Goal: Task Accomplishment & Management: Manage account settings

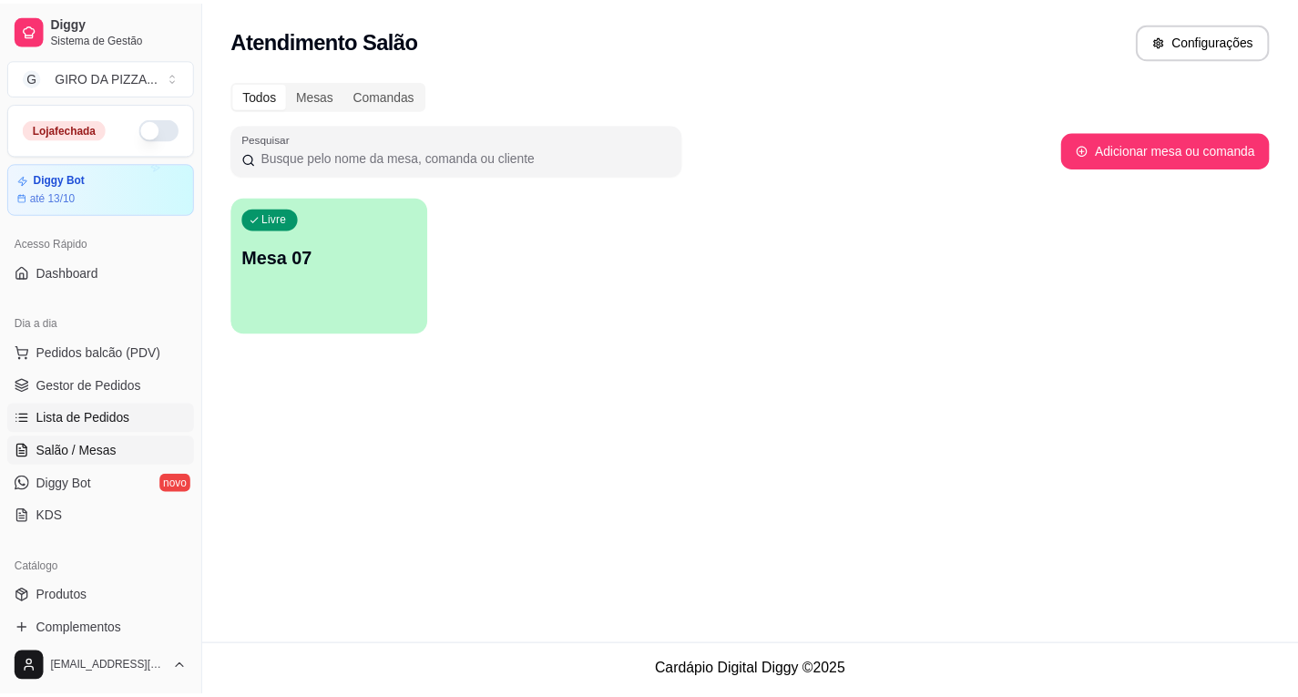
scroll to position [91, 0]
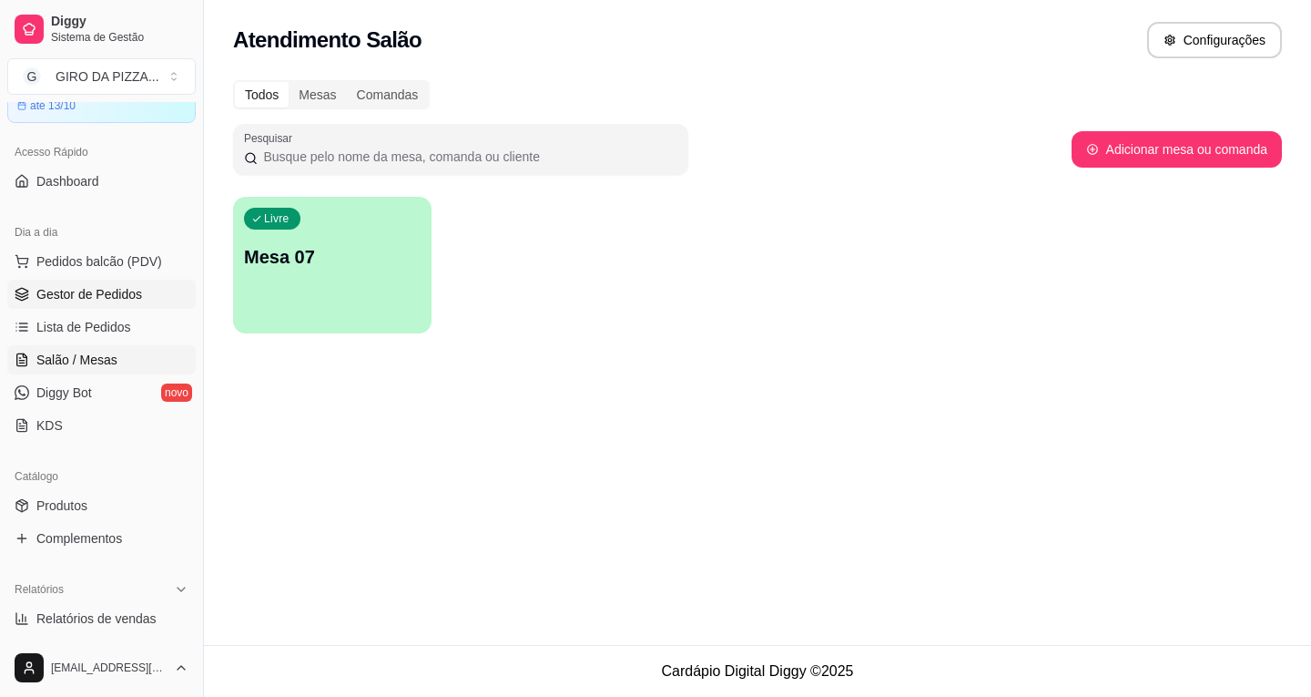
click at [143, 294] on link "Gestor de Pedidos" at bounding box center [101, 294] width 189 height 29
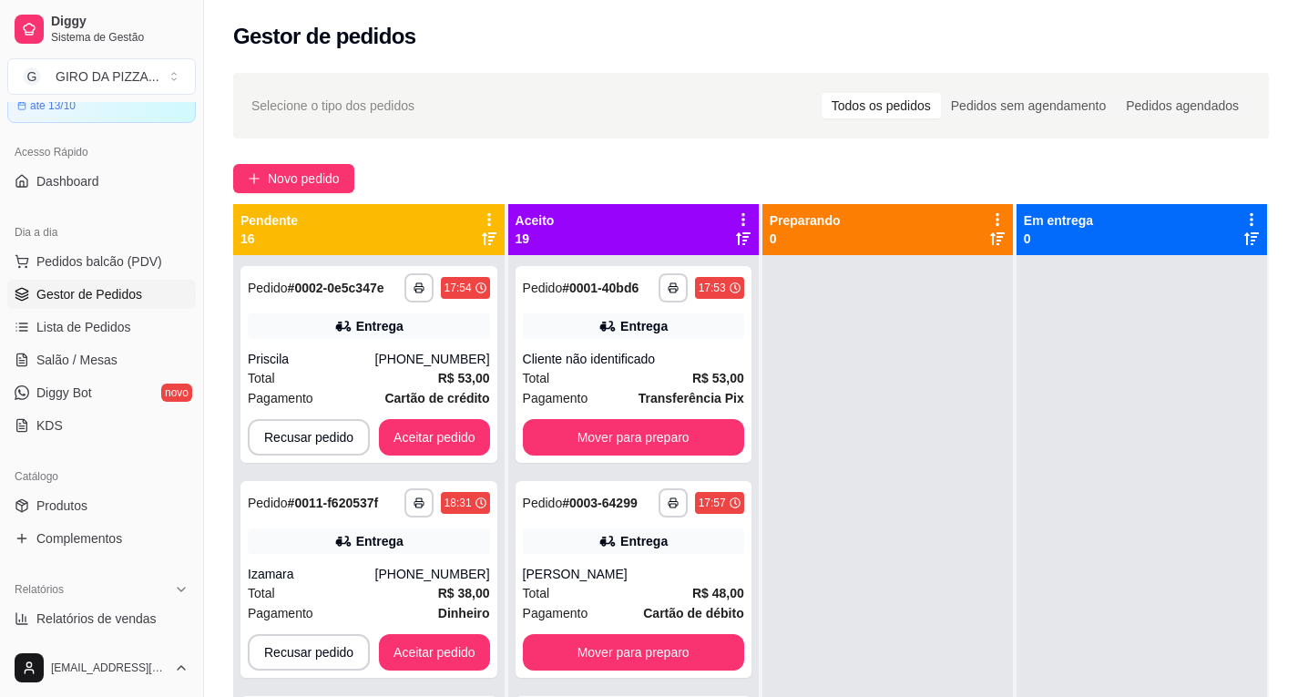
click at [744, 211] on icon at bounding box center [743, 219] width 16 height 16
click at [690, 322] on div "**********" at bounding box center [633, 364] width 236 height 197
click at [745, 215] on icon at bounding box center [743, 219] width 4 height 13
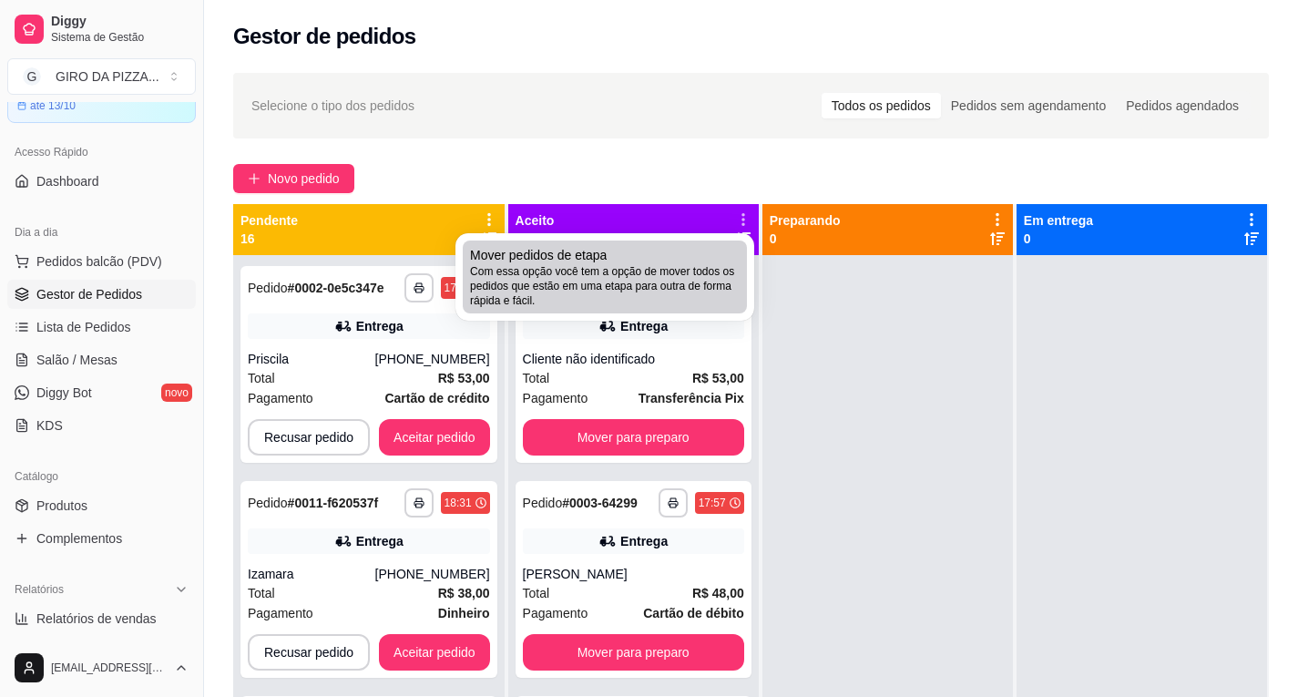
click at [704, 289] on span "Com essa opção você tem a opção de mover todos os pedidos que estão em uma etap…" at bounding box center [605, 286] width 270 height 44
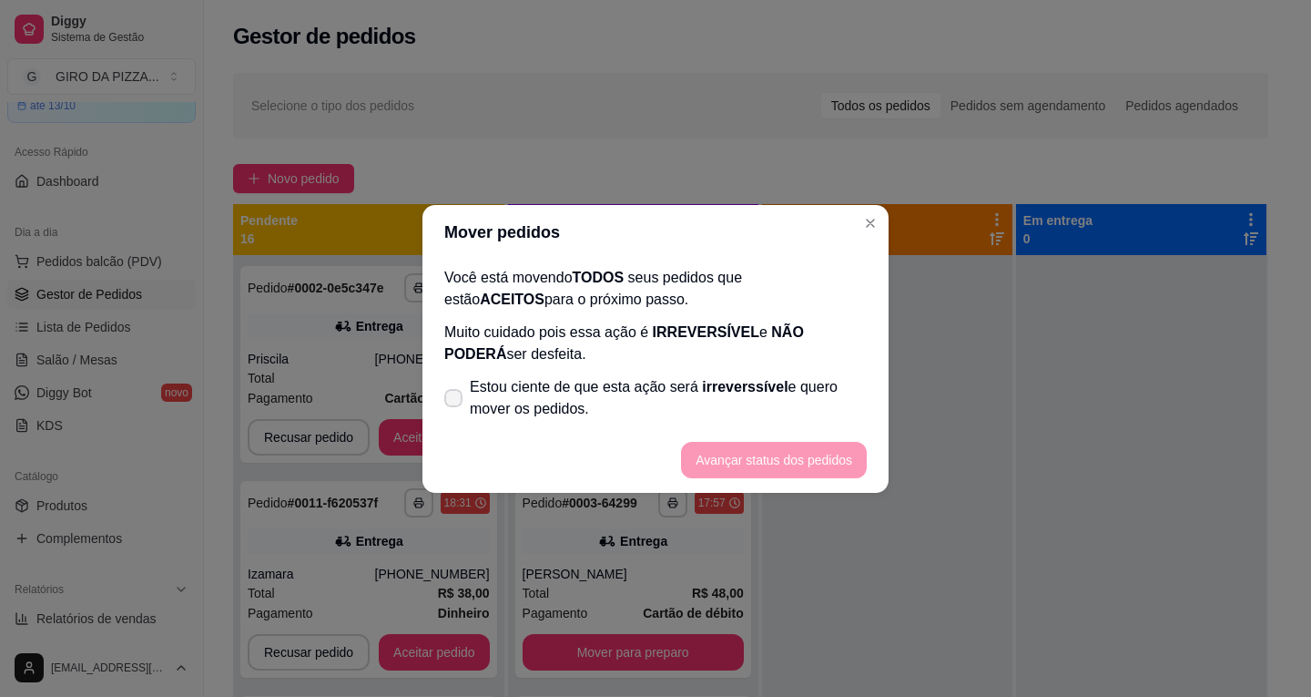
click at [530, 376] on span "Estou ciente de que esta ação será irreverssível e quero mover os pedidos." at bounding box center [668, 398] width 397 height 44
click at [455, 401] on input "Estou ciente de que esta ação será irreverssível e quero mover os pedidos." at bounding box center [450, 407] width 12 height 12
checkbox input "true"
click at [778, 457] on button "Avançar status dos pedidos" at bounding box center [774, 460] width 186 height 36
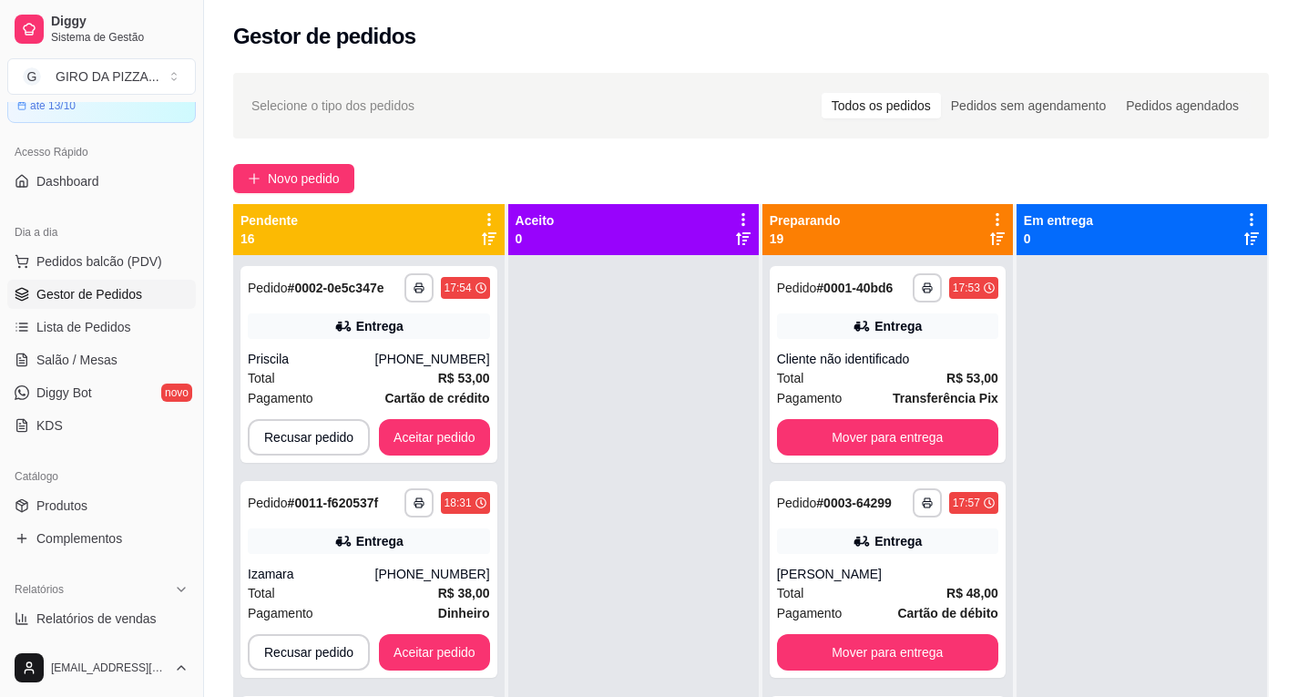
click at [990, 222] on icon at bounding box center [997, 219] width 16 height 16
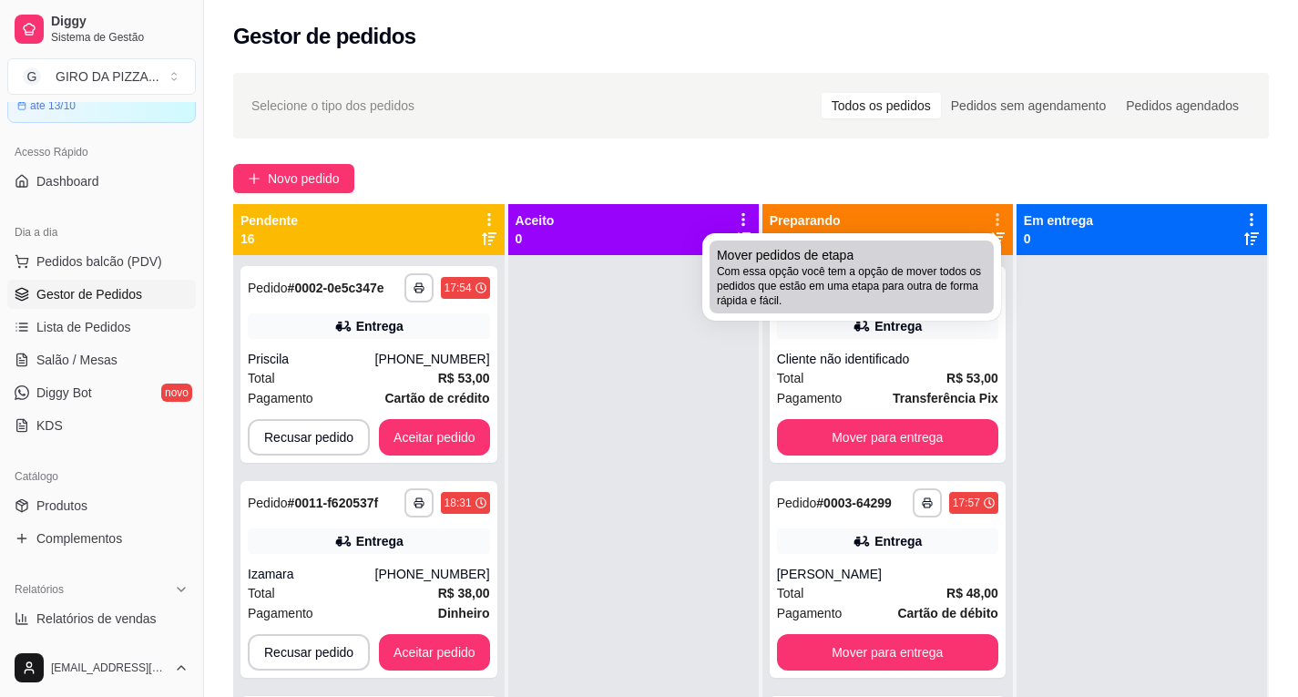
click at [953, 250] on div "Mover pedidos de etapa Com essa opção você tem a opção de mover todos os pedido…" at bounding box center [852, 277] width 270 height 62
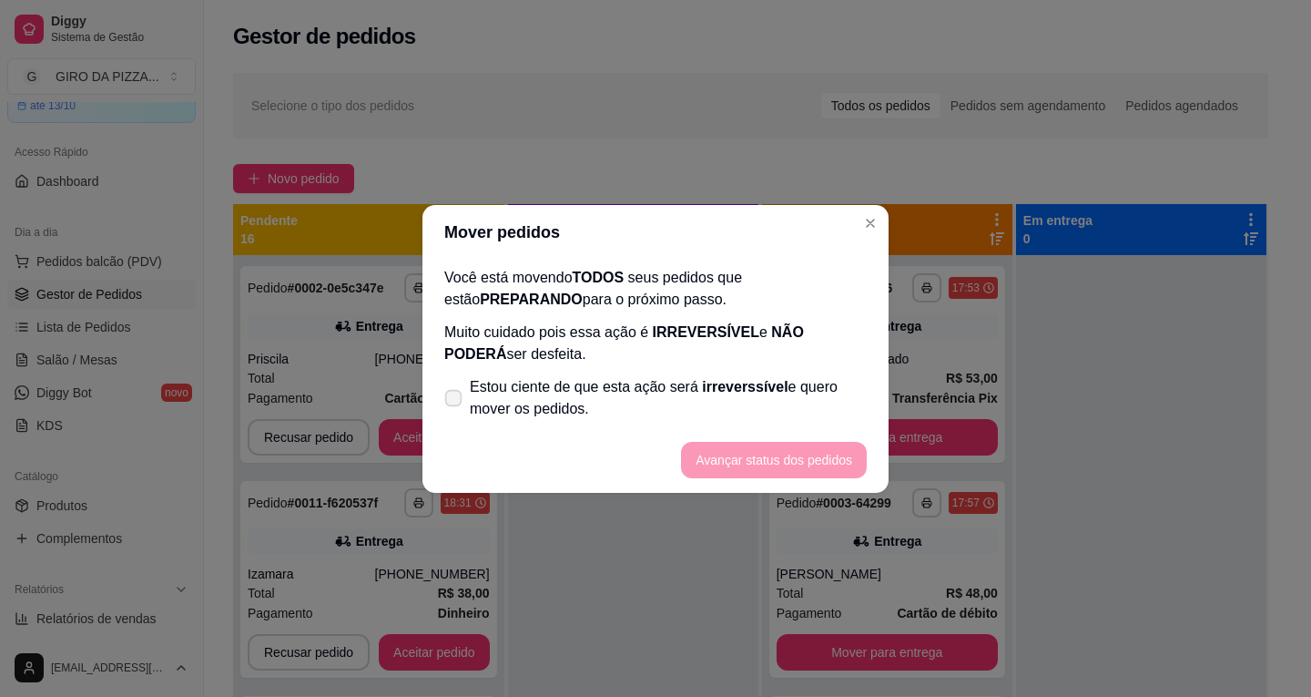
click at [487, 401] on span "Estou ciente de que esta ação será irreverssível e quero mover os pedidos." at bounding box center [668, 398] width 397 height 44
click at [455, 401] on input "Estou ciente de que esta ação será irreverssível e quero mover os pedidos." at bounding box center [450, 407] width 12 height 12
checkbox input "true"
click at [720, 453] on button "Avançar status dos pedidos" at bounding box center [774, 460] width 186 height 36
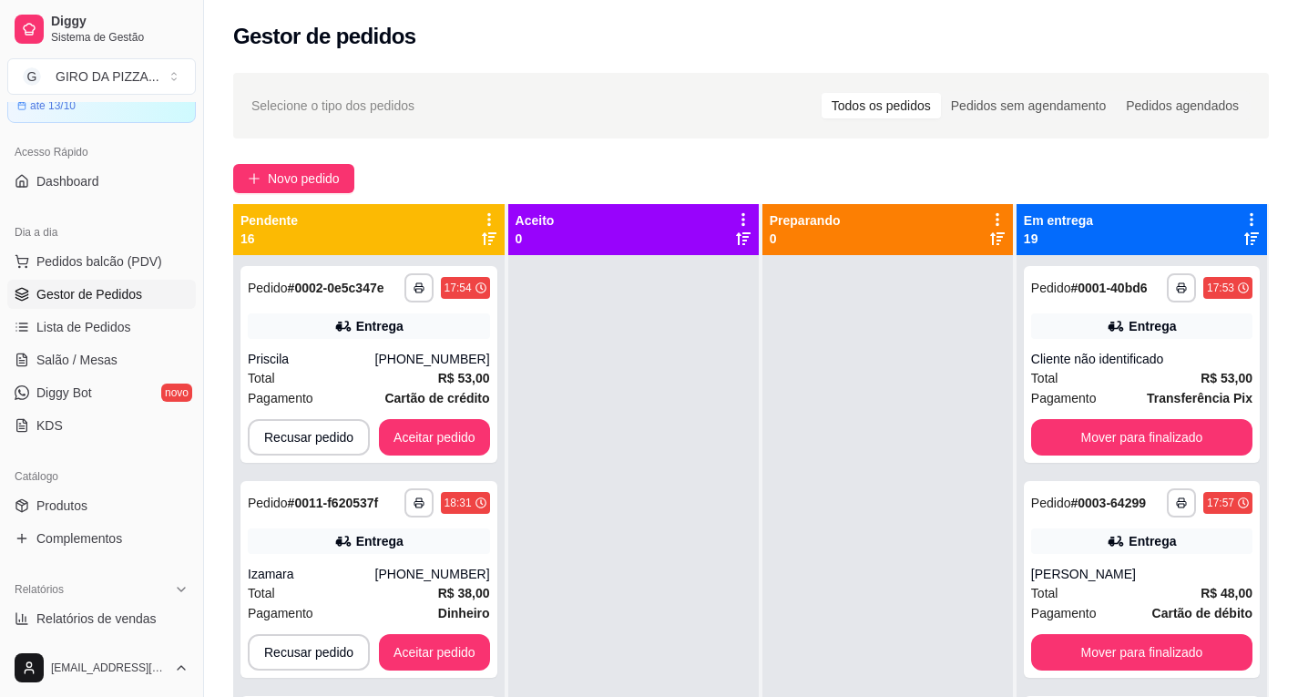
click at [1249, 213] on icon at bounding box center [1251, 219] width 4 height 13
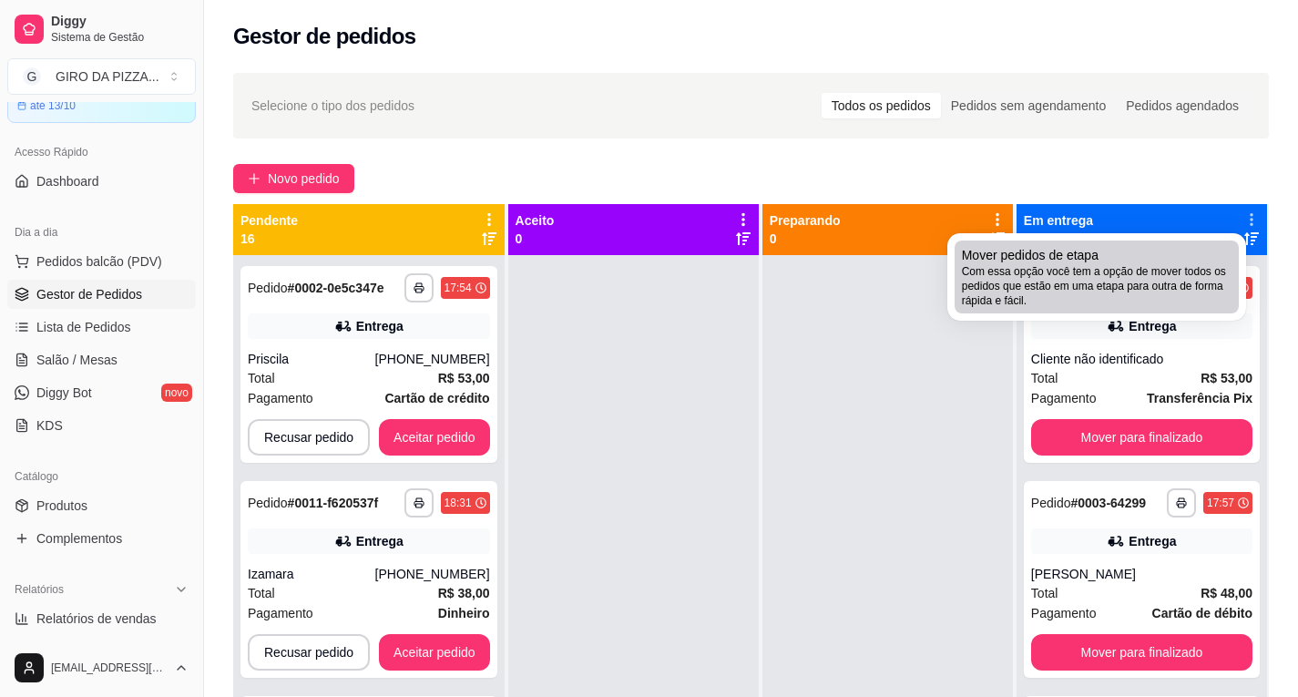
click at [1063, 281] on span "Com essa opção você tem a opção de mover todos os pedidos que estão em uma etap…" at bounding box center [1097, 286] width 270 height 44
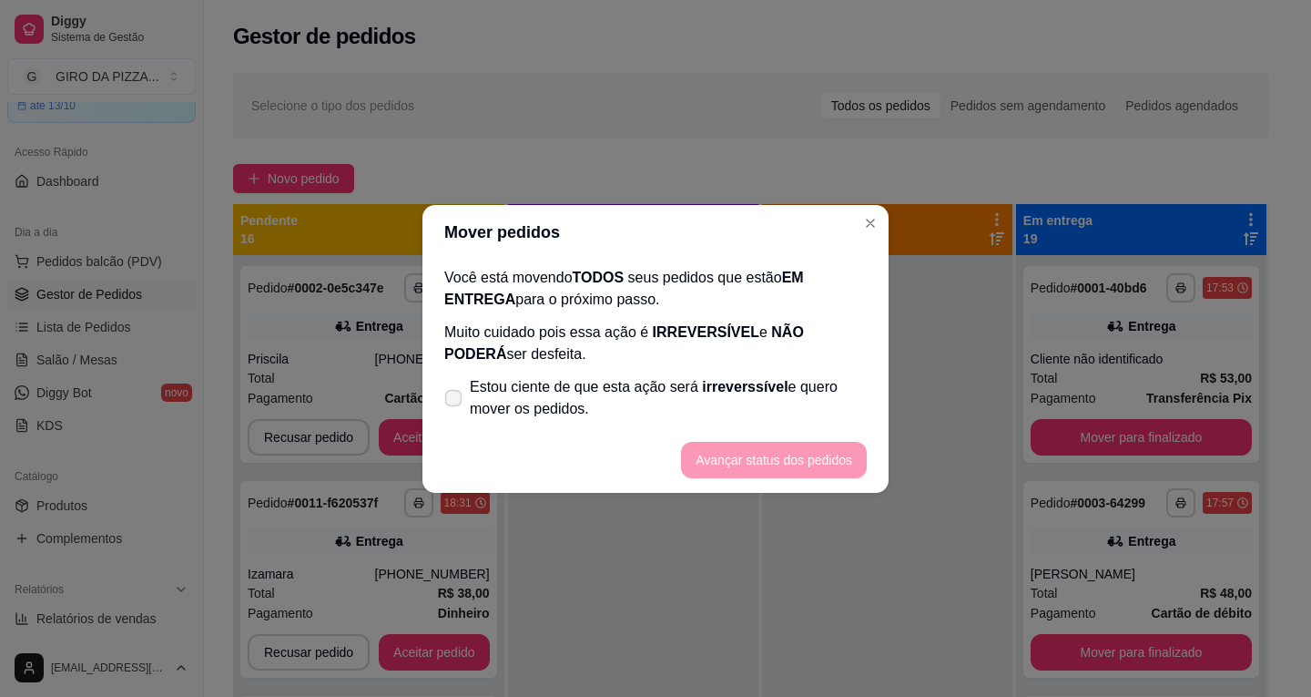
click at [543, 390] on span "Estou ciente de que esta ação será irreverssível e quero mover os pedidos." at bounding box center [668, 398] width 397 height 44
click at [455, 401] on input "Estou ciente de que esta ação será irreverssível e quero mover os pedidos." at bounding box center [450, 407] width 12 height 12
checkbox input "true"
click at [783, 458] on button "Avançar status dos pedidos" at bounding box center [774, 460] width 180 height 36
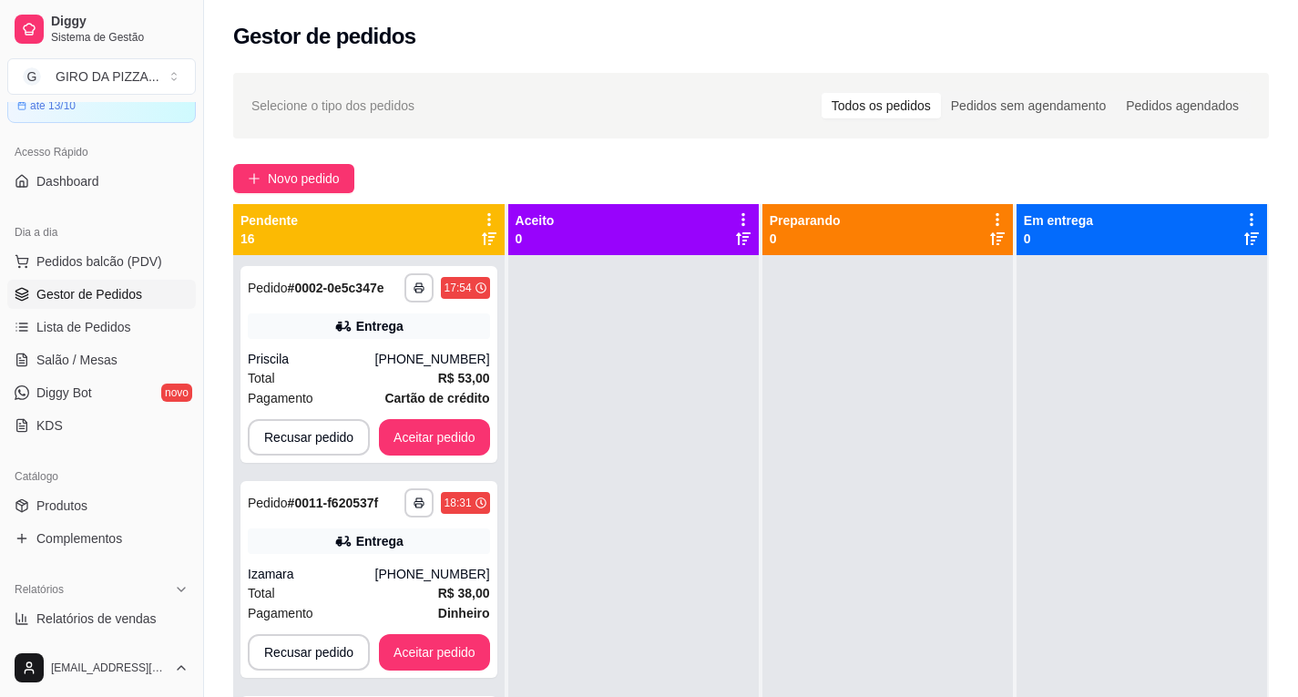
click at [497, 216] on icon at bounding box center [489, 219] width 16 height 16
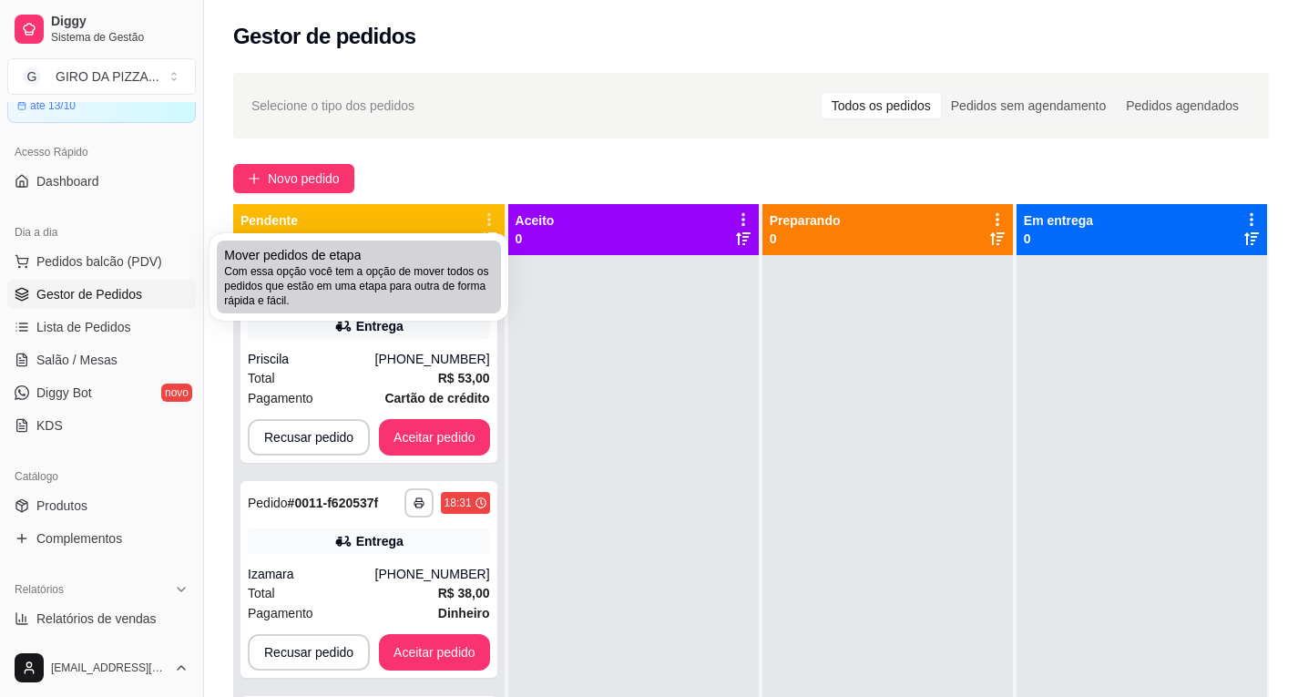
click at [432, 292] on span "Com essa opção você tem a opção de mover todos os pedidos que estão em uma etap…" at bounding box center [359, 286] width 270 height 44
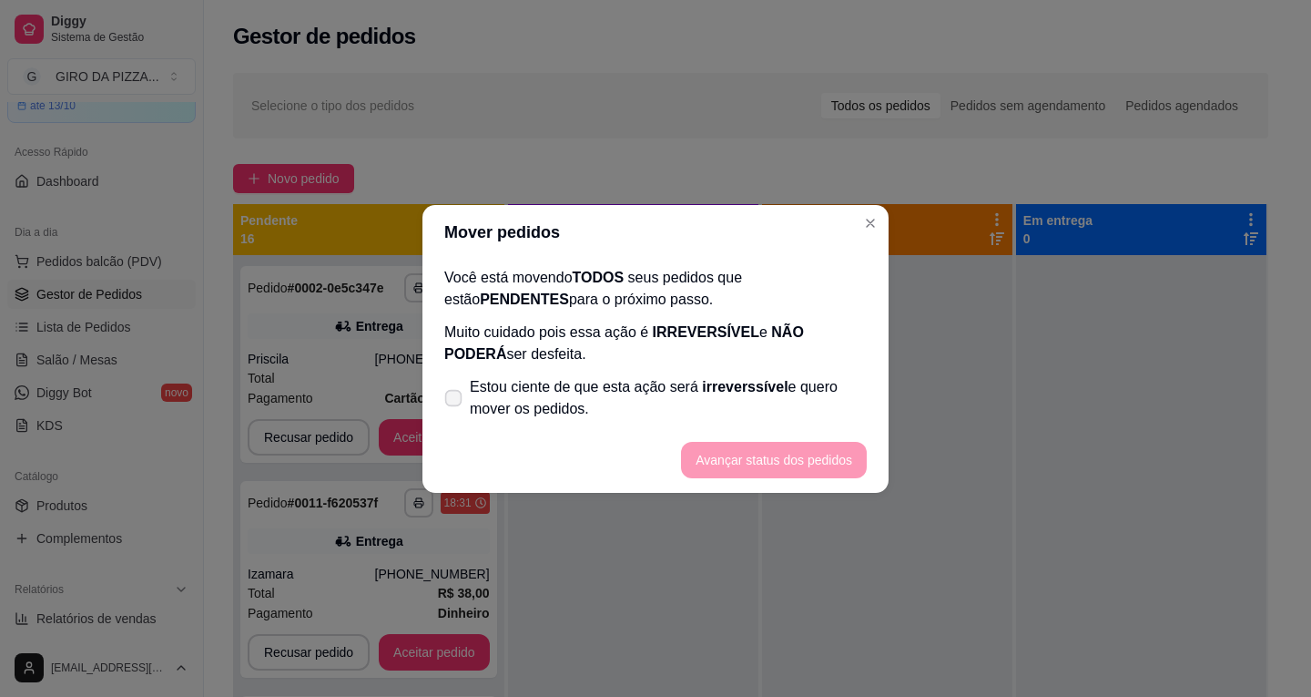
click at [491, 410] on span "Estou ciente de que esta ação será irreverssível e quero mover os pedidos." at bounding box center [668, 398] width 397 height 44
click at [455, 410] on input "Estou ciente de que esta ação será irreverssível e quero mover os pedidos." at bounding box center [450, 407] width 12 height 12
checkbox input "true"
click at [704, 464] on button "Avançar status dos pedidos" at bounding box center [774, 460] width 180 height 36
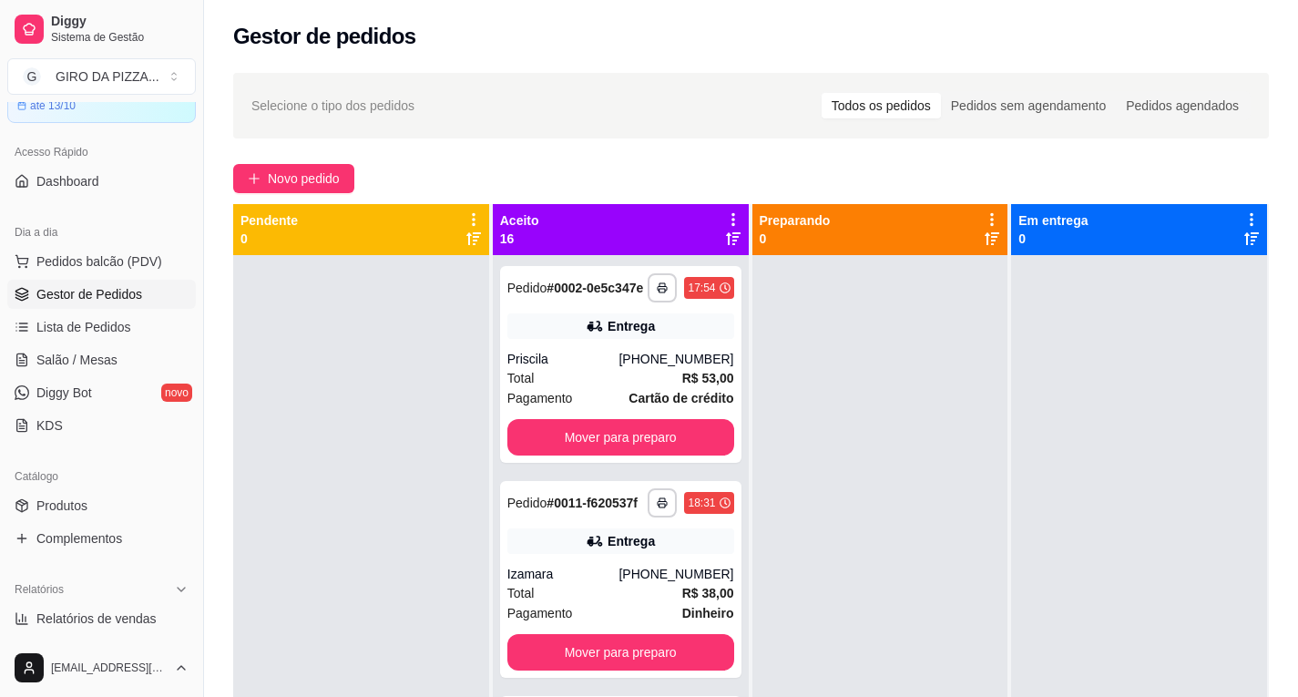
click at [729, 218] on icon at bounding box center [733, 219] width 16 height 16
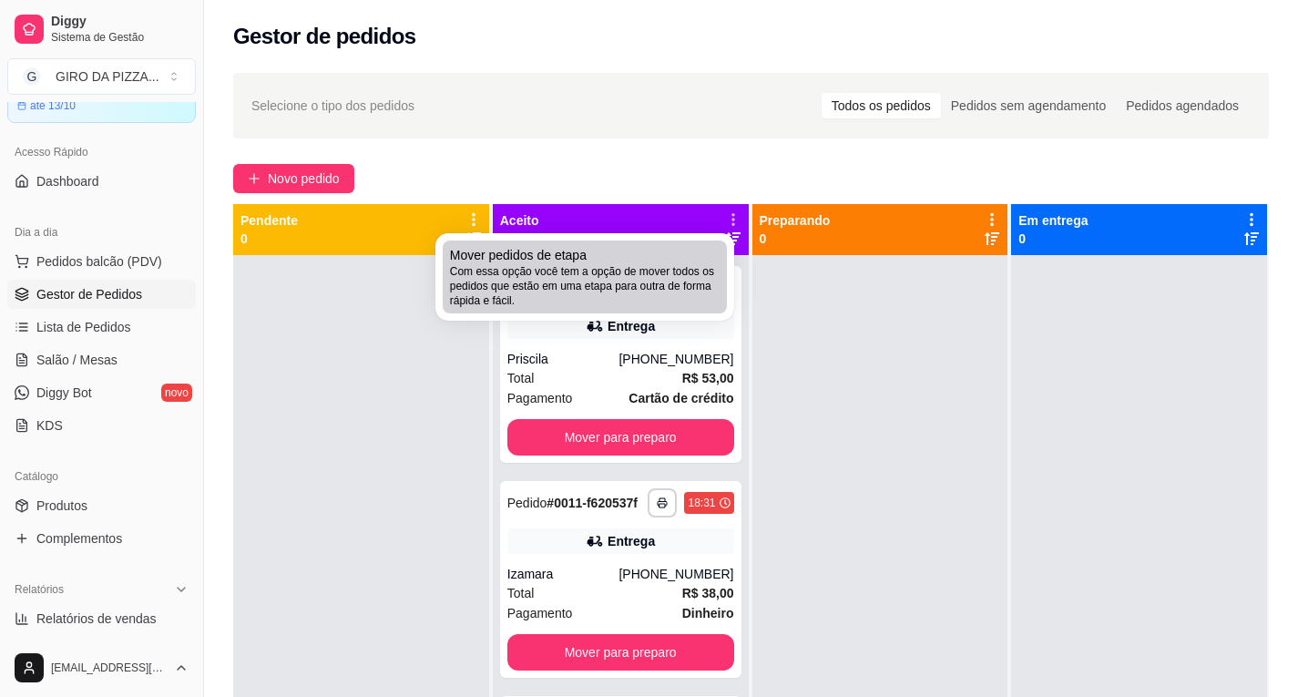
click at [634, 286] on span "Com essa opção você tem a opção de mover todos os pedidos que estão em uma etap…" at bounding box center [585, 286] width 270 height 44
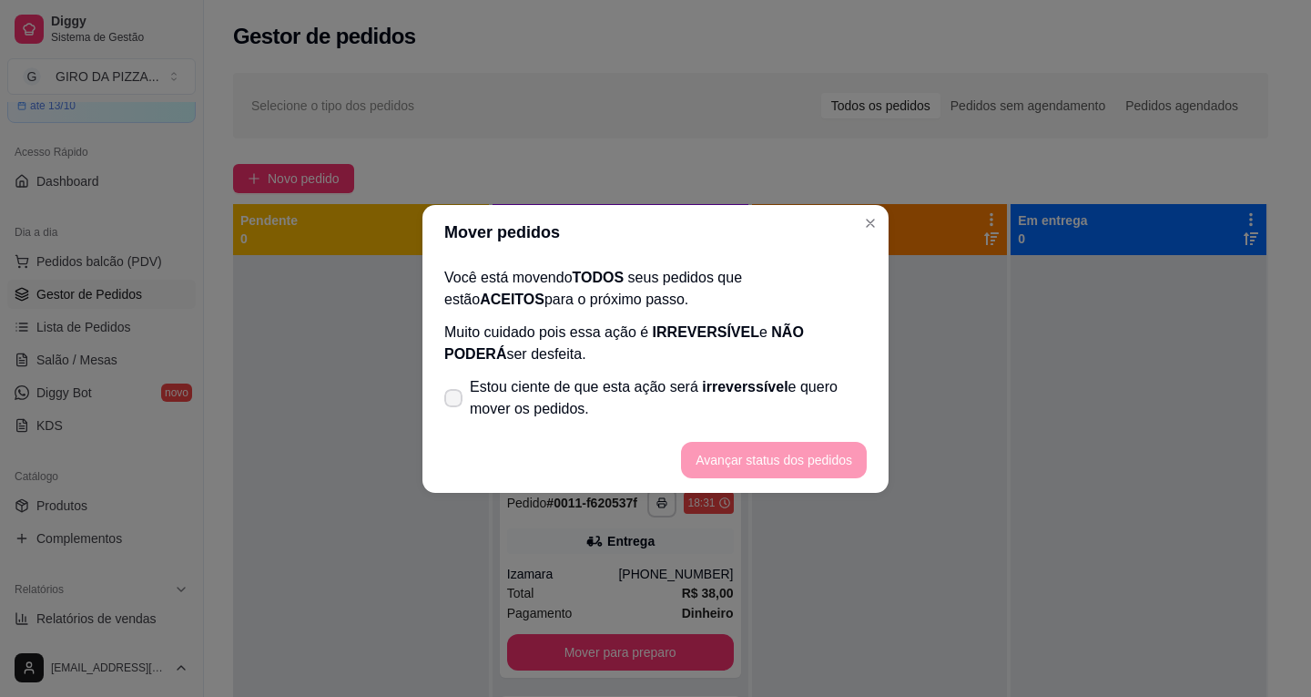
click at [524, 384] on span "Estou ciente de que esta ação será irreverssível e quero mover os pedidos." at bounding box center [668, 398] width 397 height 44
click at [455, 401] on input "Estou ciente de que esta ação será irreverssível e quero mover os pedidos." at bounding box center [450, 407] width 12 height 12
checkbox input "true"
click at [695, 458] on button "Avançar status dos pedidos" at bounding box center [774, 460] width 186 height 36
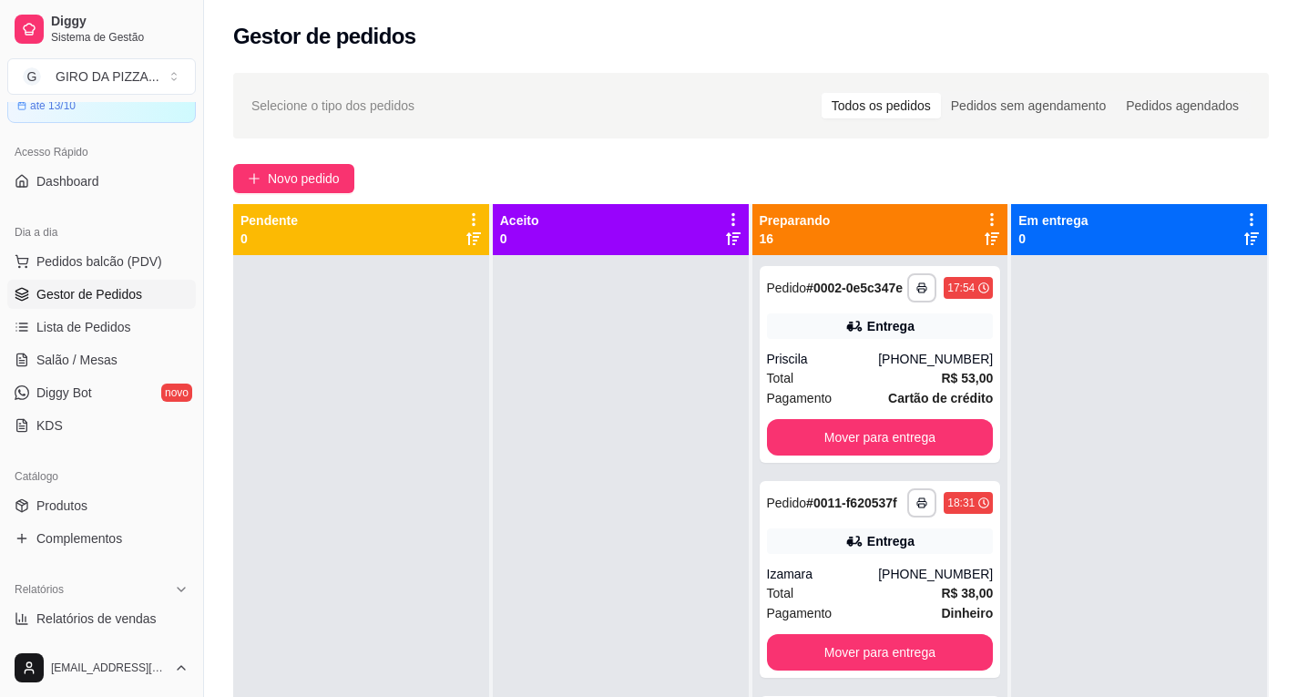
click at [984, 219] on icon at bounding box center [992, 219] width 16 height 16
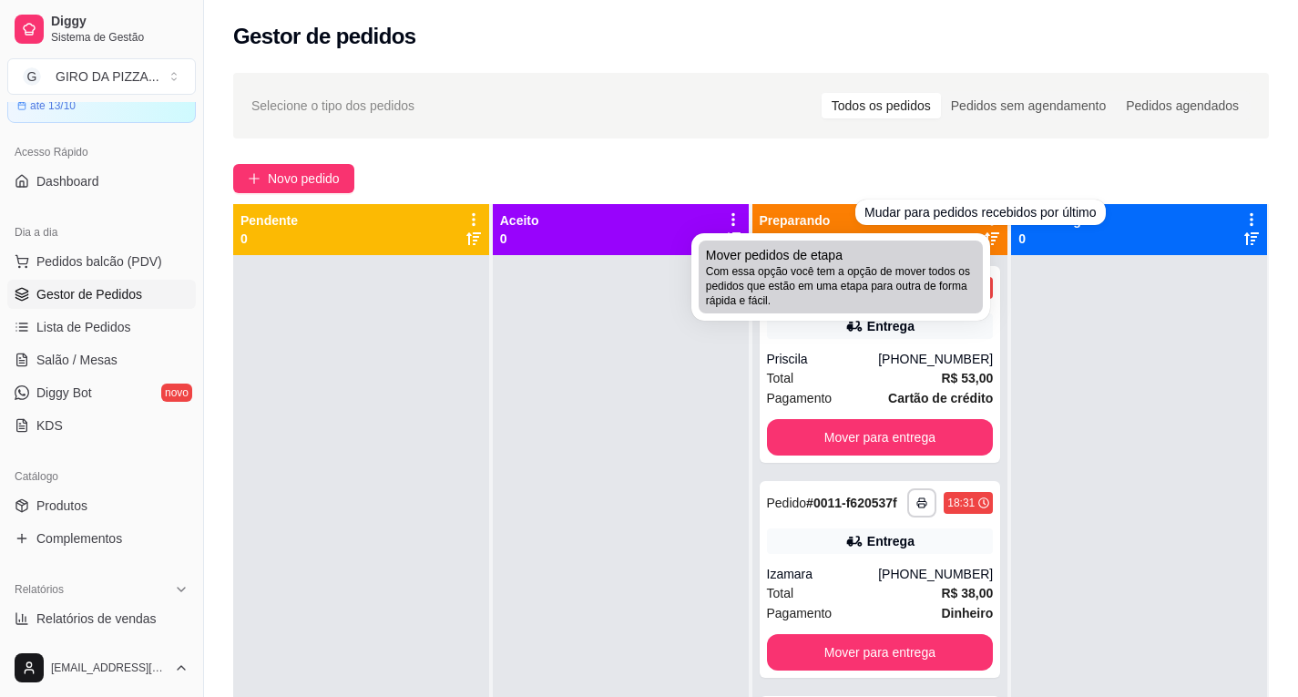
click at [956, 289] on span "Com essa opção você tem a opção de mover todos os pedidos que estão em uma etap…" at bounding box center [841, 286] width 270 height 44
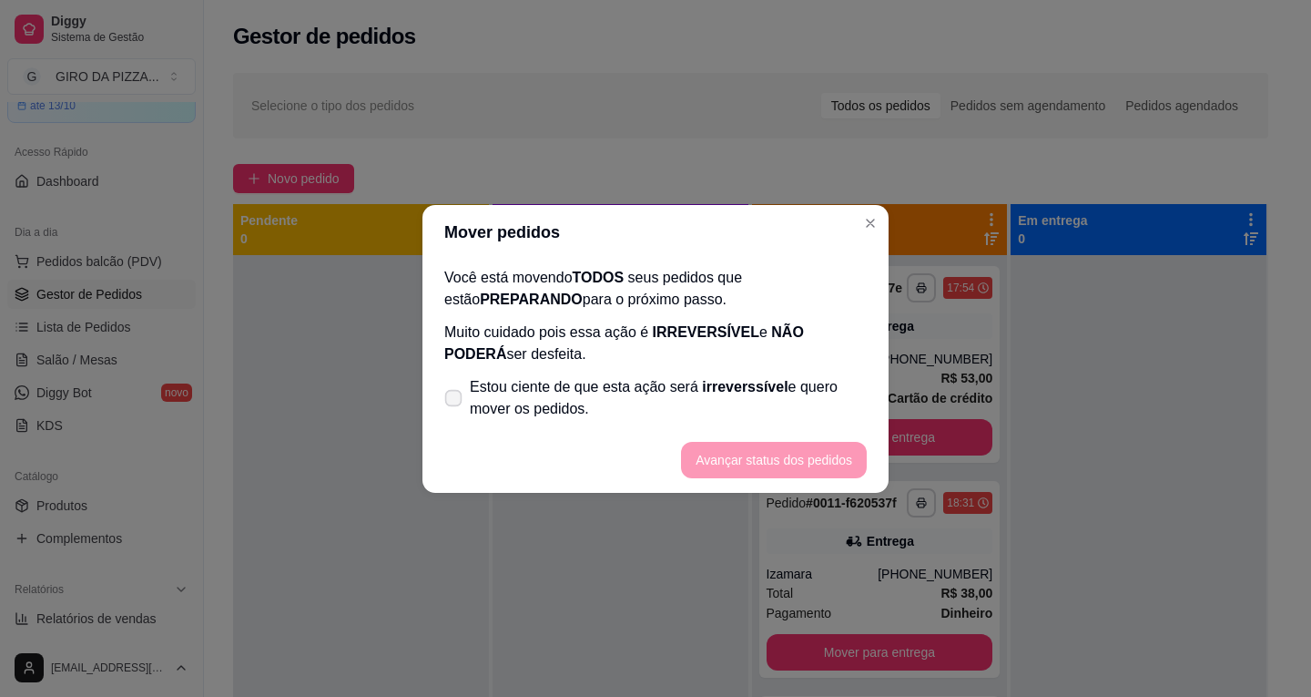
click at [570, 401] on span "Estou ciente de que esta ação será irreverssível e quero mover os pedidos." at bounding box center [668, 398] width 397 height 44
click at [455, 401] on input "Estou ciente de que esta ação será irreverssível e quero mover os pedidos." at bounding box center [450, 407] width 12 height 12
checkbox input "true"
click at [739, 464] on button "Avançar status dos pedidos" at bounding box center [774, 460] width 180 height 36
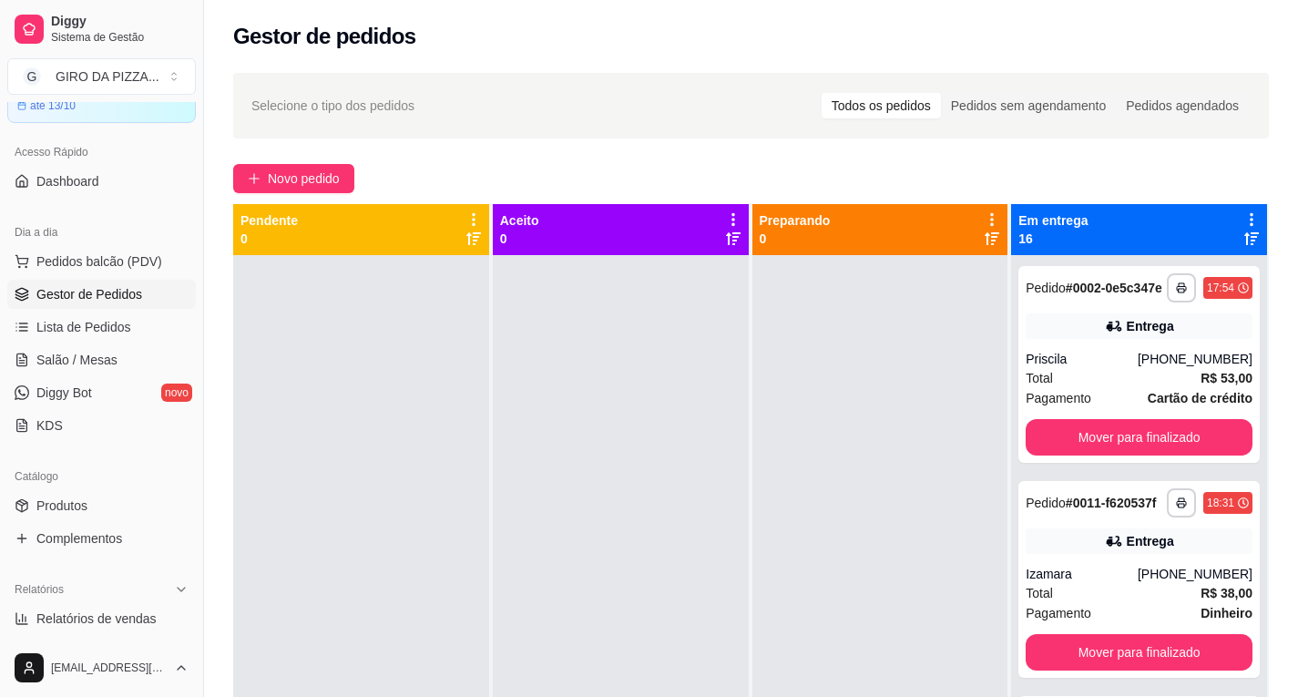
click at [1243, 216] on icon at bounding box center [1251, 219] width 16 height 16
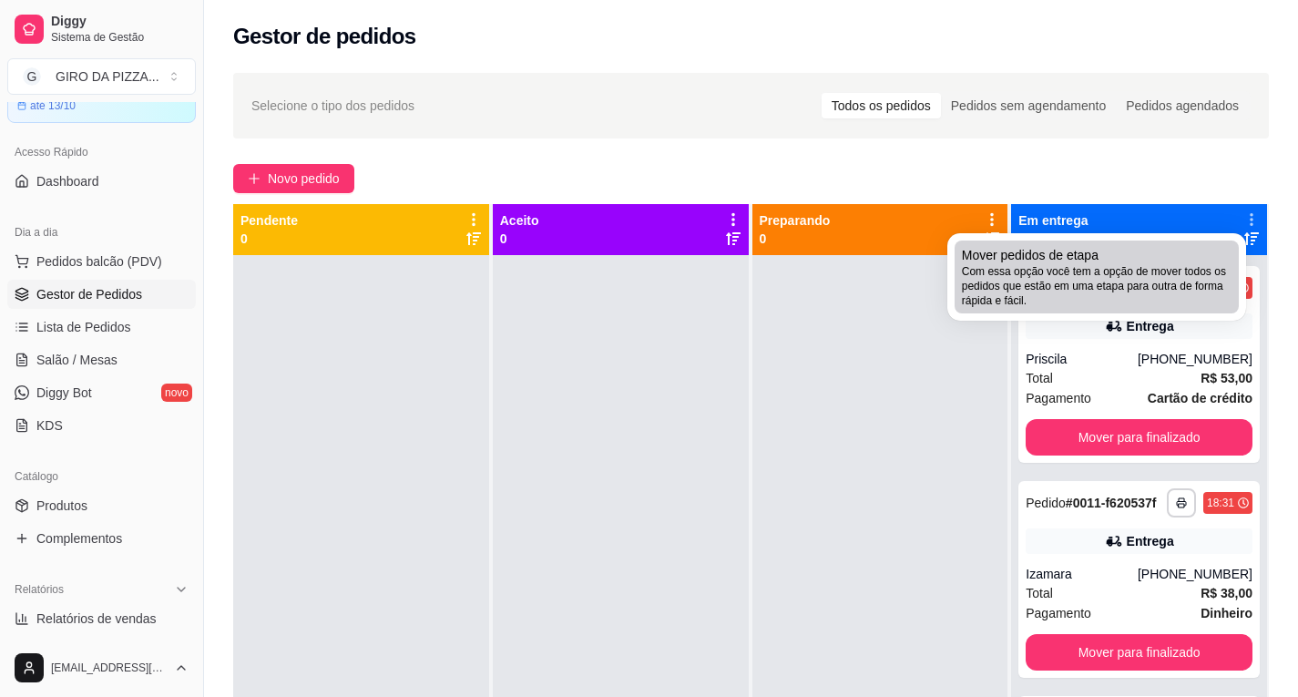
click at [1095, 277] on span "Com essa opção você tem a opção de mover todos os pedidos que estão em uma etap…" at bounding box center [1097, 286] width 270 height 44
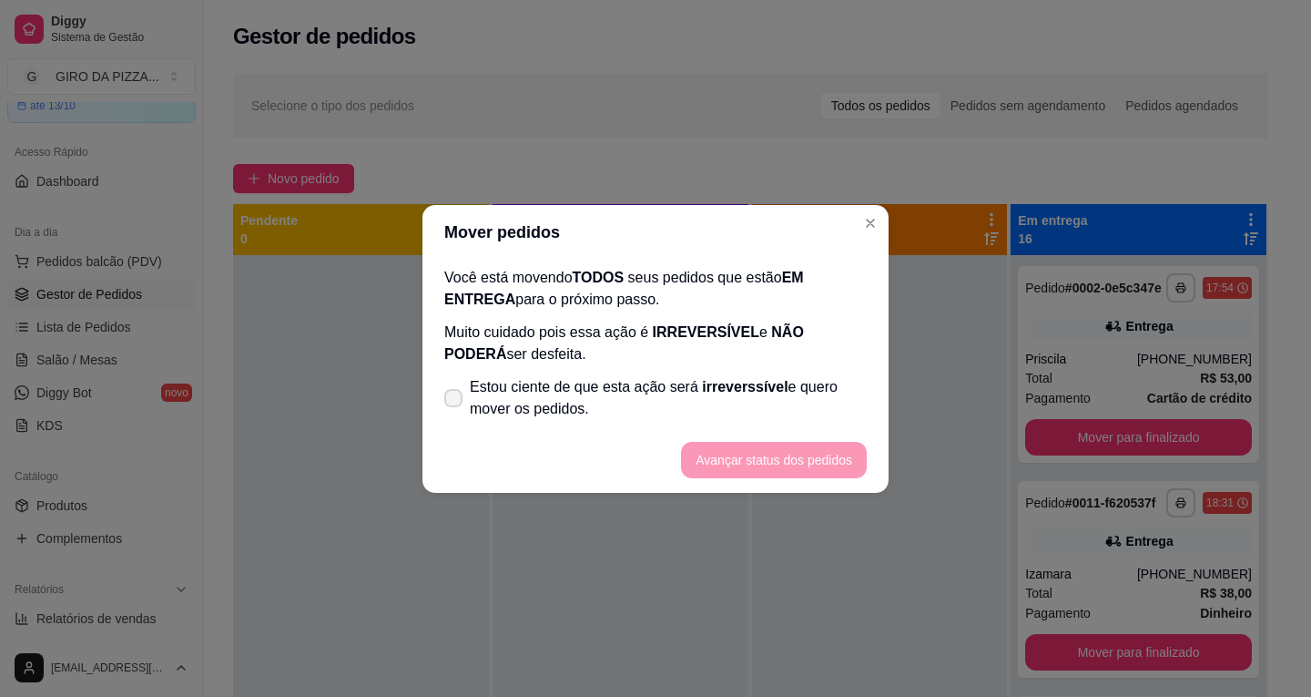
click at [522, 392] on span "Estou ciente de que esta ação será irreverssível e quero mover os pedidos." at bounding box center [668, 398] width 397 height 44
click at [455, 401] on input "Estou ciente de que esta ação será irreverssível e quero mover os pedidos." at bounding box center [450, 407] width 12 height 12
checkbox input "true"
click at [707, 446] on button "Avançar status dos pedidos" at bounding box center [774, 460] width 180 height 36
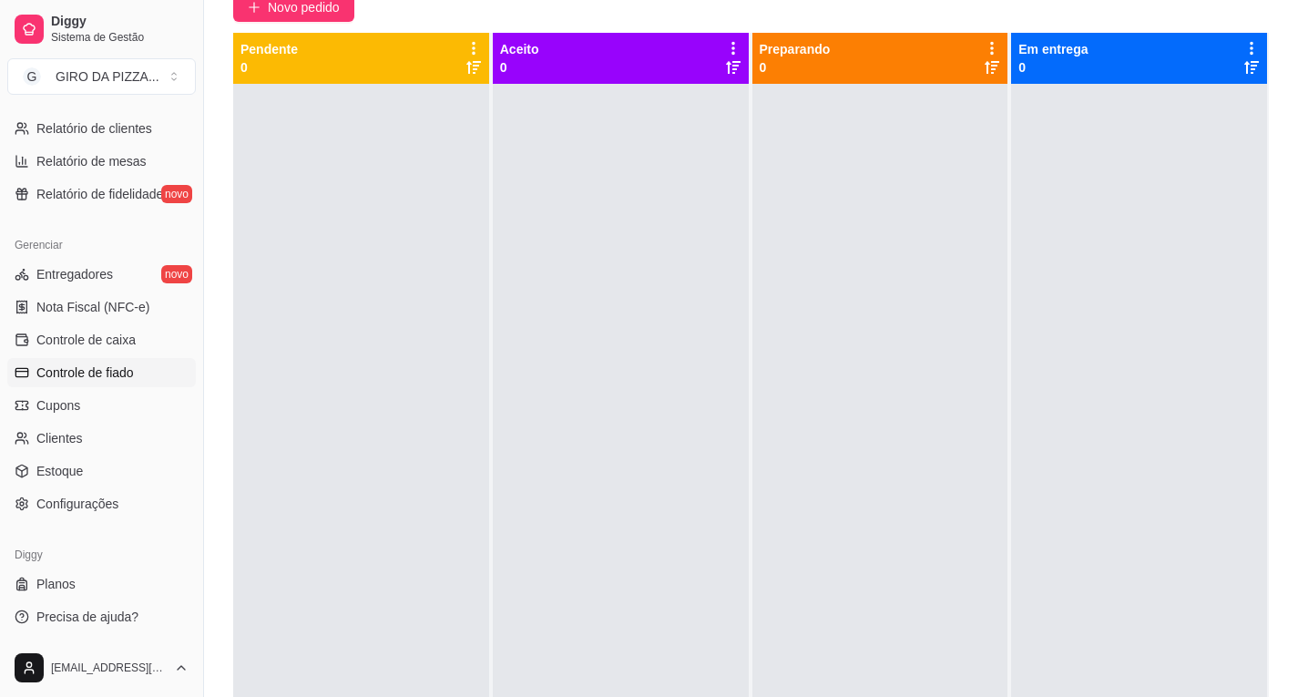
scroll to position [182, 0]
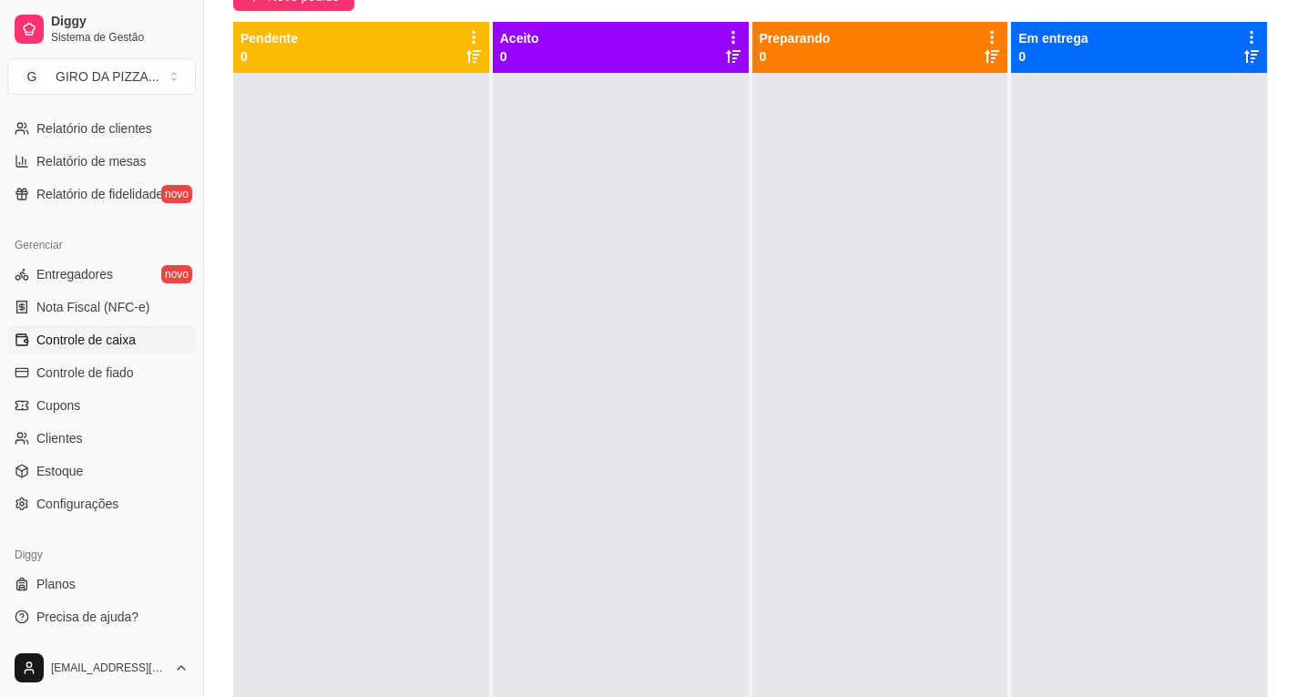
click at [177, 343] on link "Controle de caixa" at bounding box center [101, 339] width 189 height 29
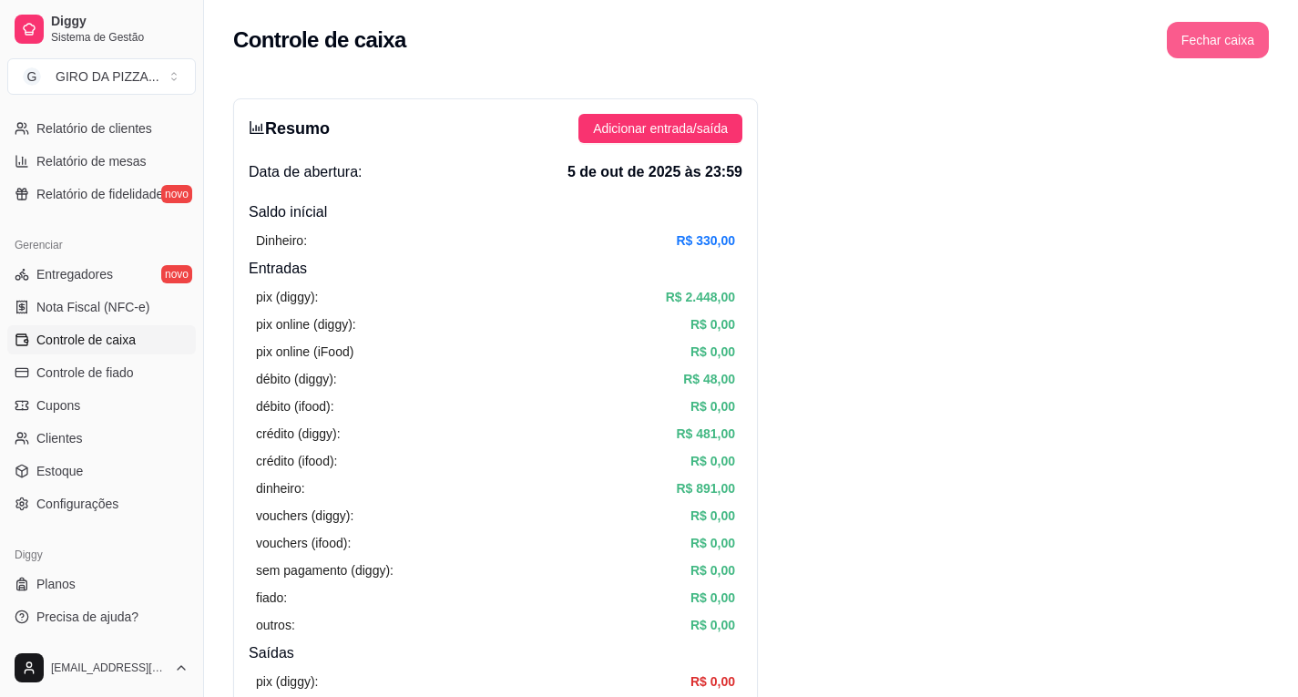
click at [1250, 46] on button "Fechar caixa" at bounding box center [1218, 40] width 102 height 36
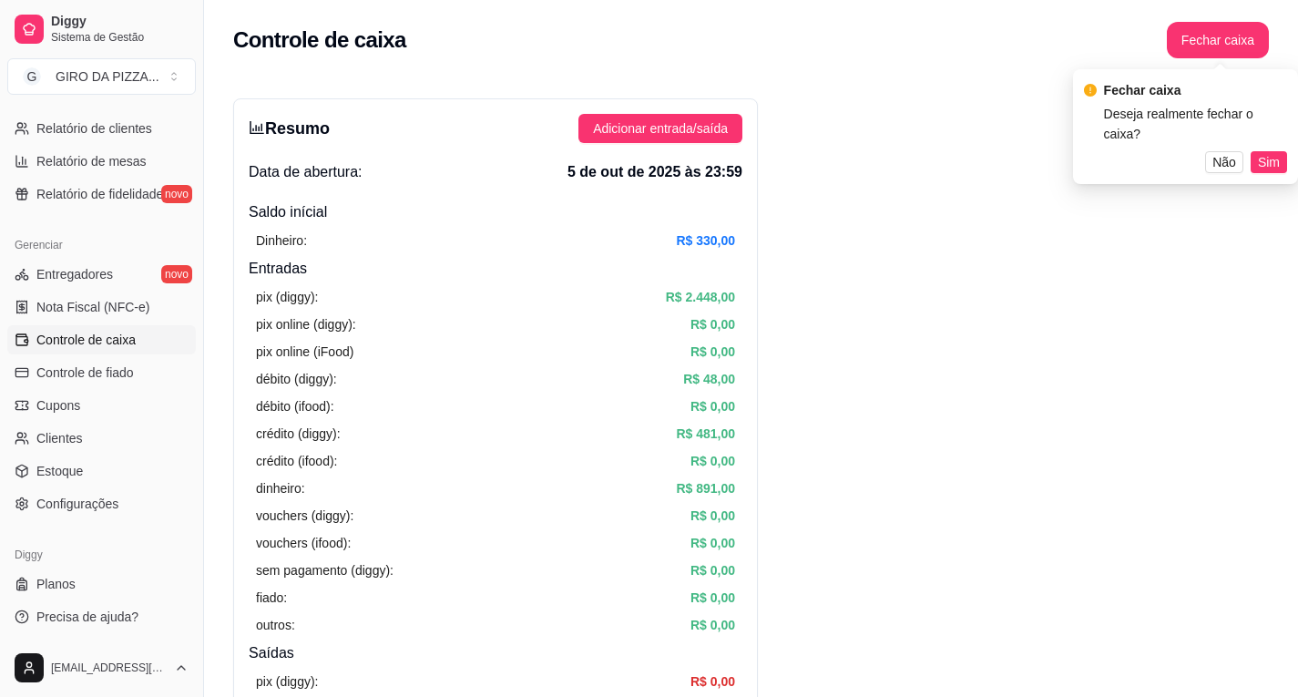
click at [1267, 152] on span "Sim" at bounding box center [1269, 162] width 22 height 20
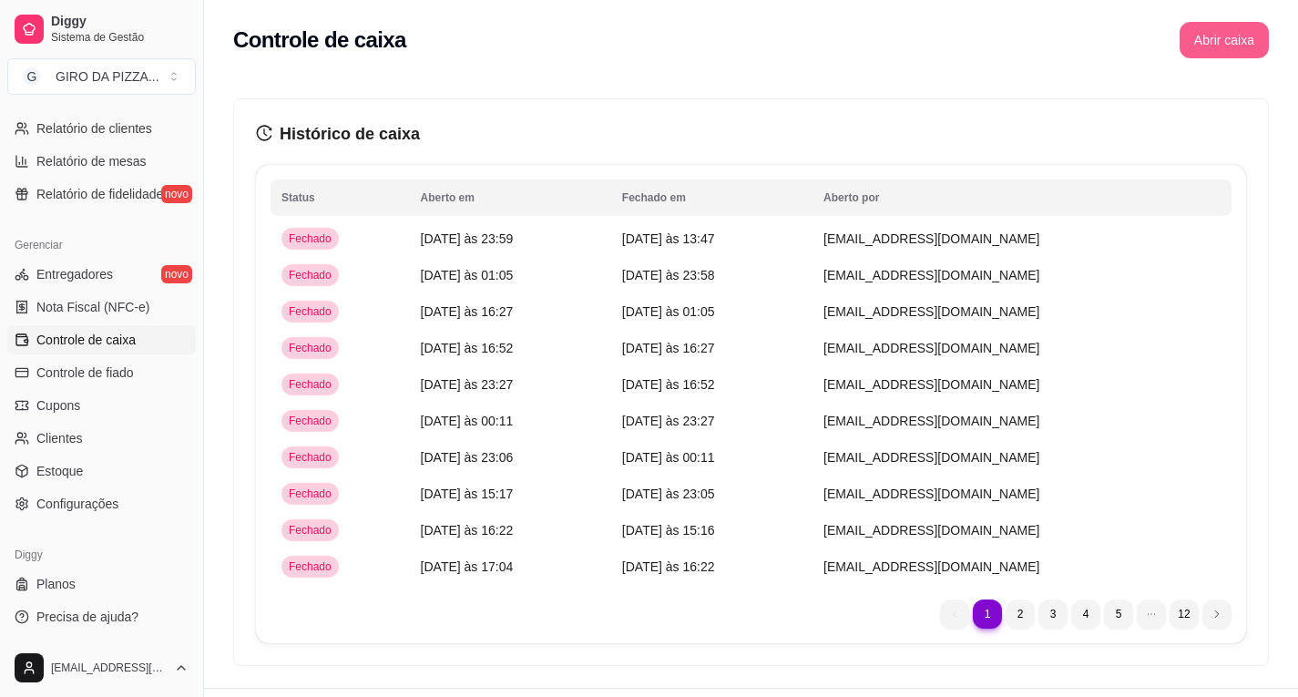
click at [1197, 40] on button "Abrir caixa" at bounding box center [1223, 40] width 89 height 36
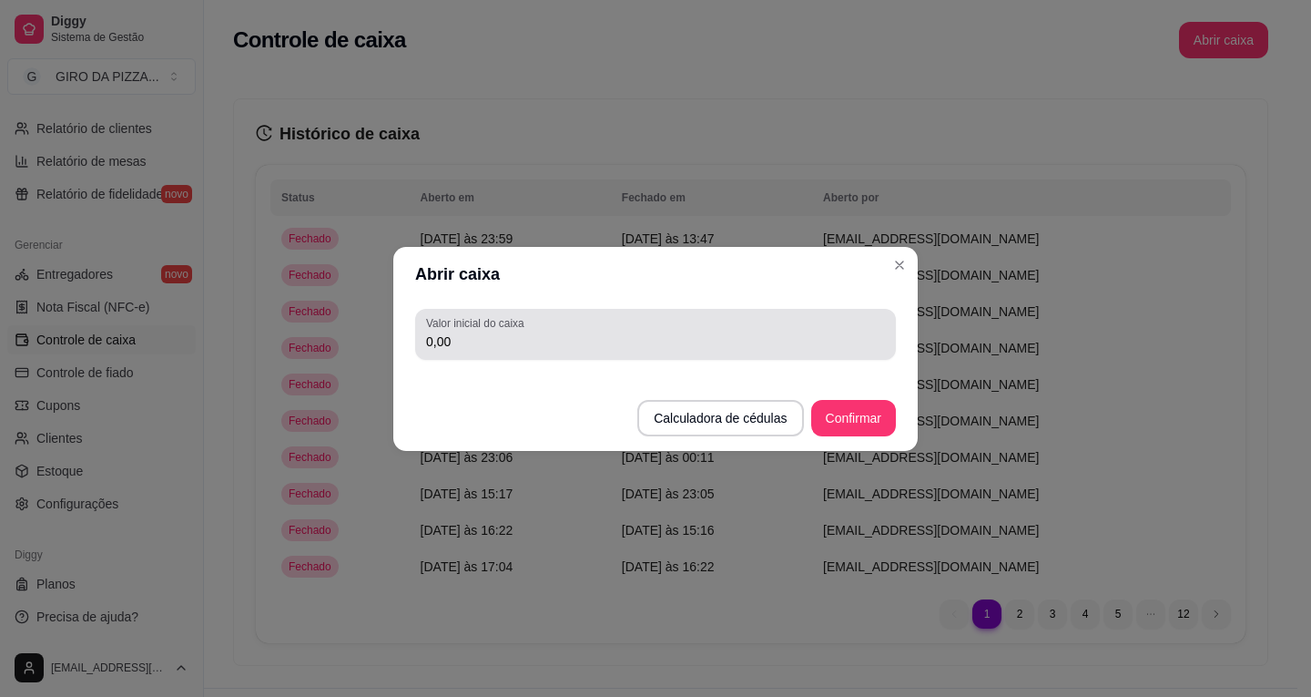
click at [698, 350] on input "0,00" at bounding box center [655, 341] width 459 height 18
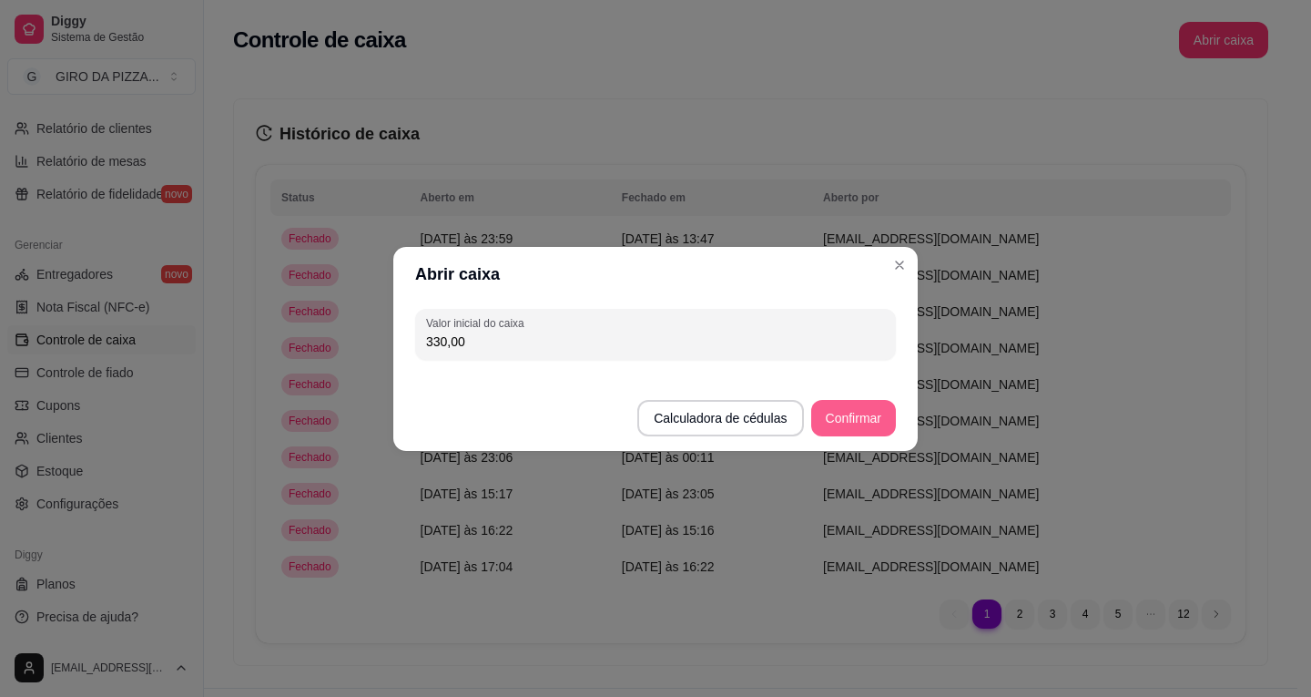
type input "330,00"
click at [865, 424] on button "Confirmar" at bounding box center [853, 418] width 85 height 36
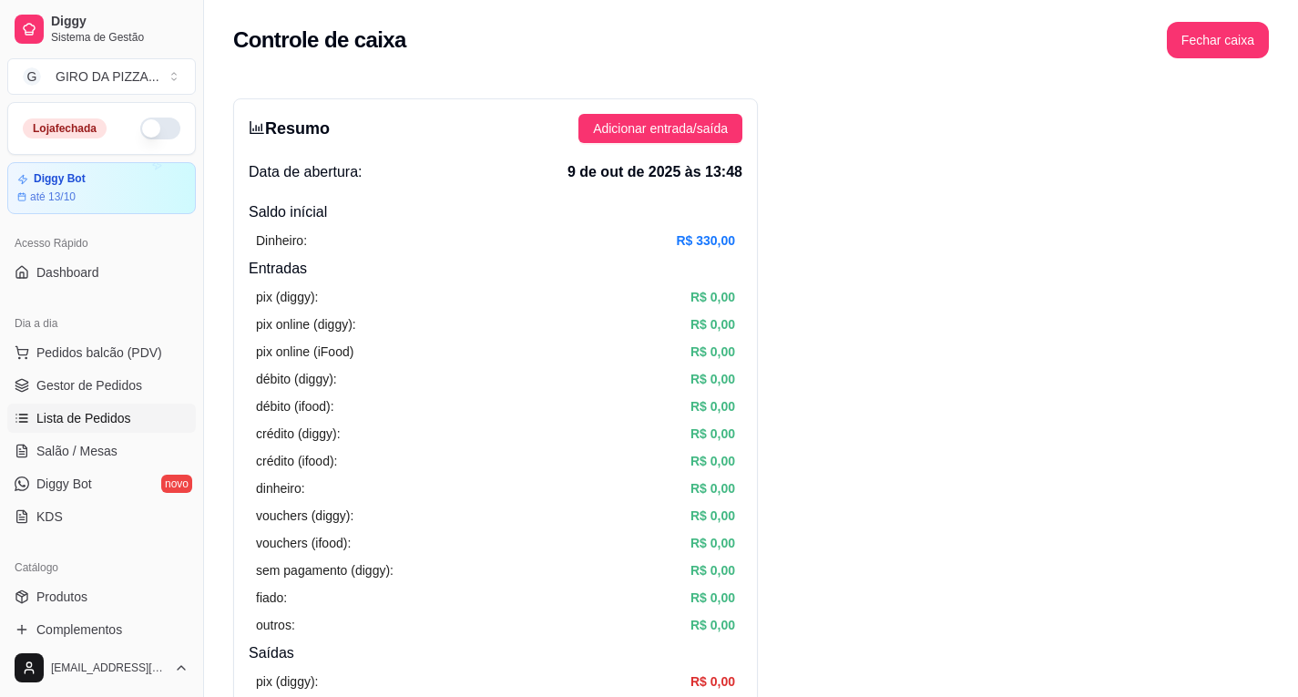
click at [76, 418] on span "Lista de Pedidos" at bounding box center [83, 418] width 95 height 18
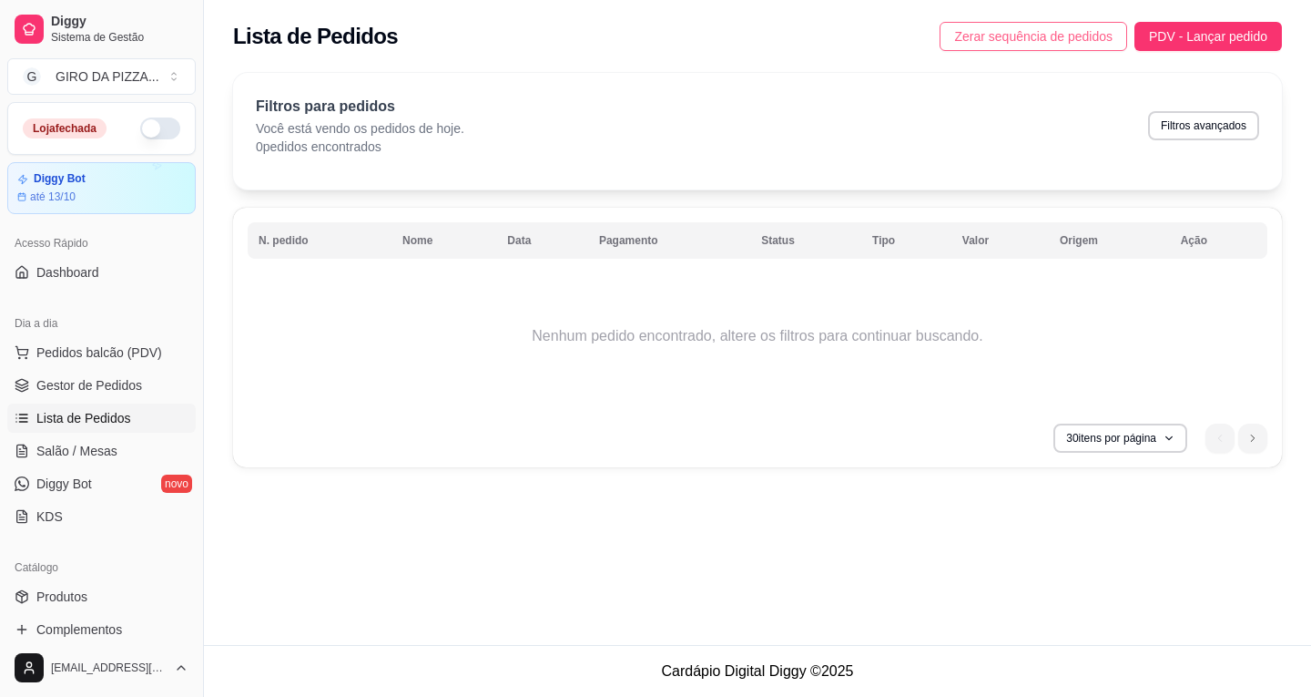
click at [1084, 27] on button "Zerar sequência de pedidos" at bounding box center [1034, 36] width 188 height 29
